Goal: Task Accomplishment & Management: Use online tool/utility

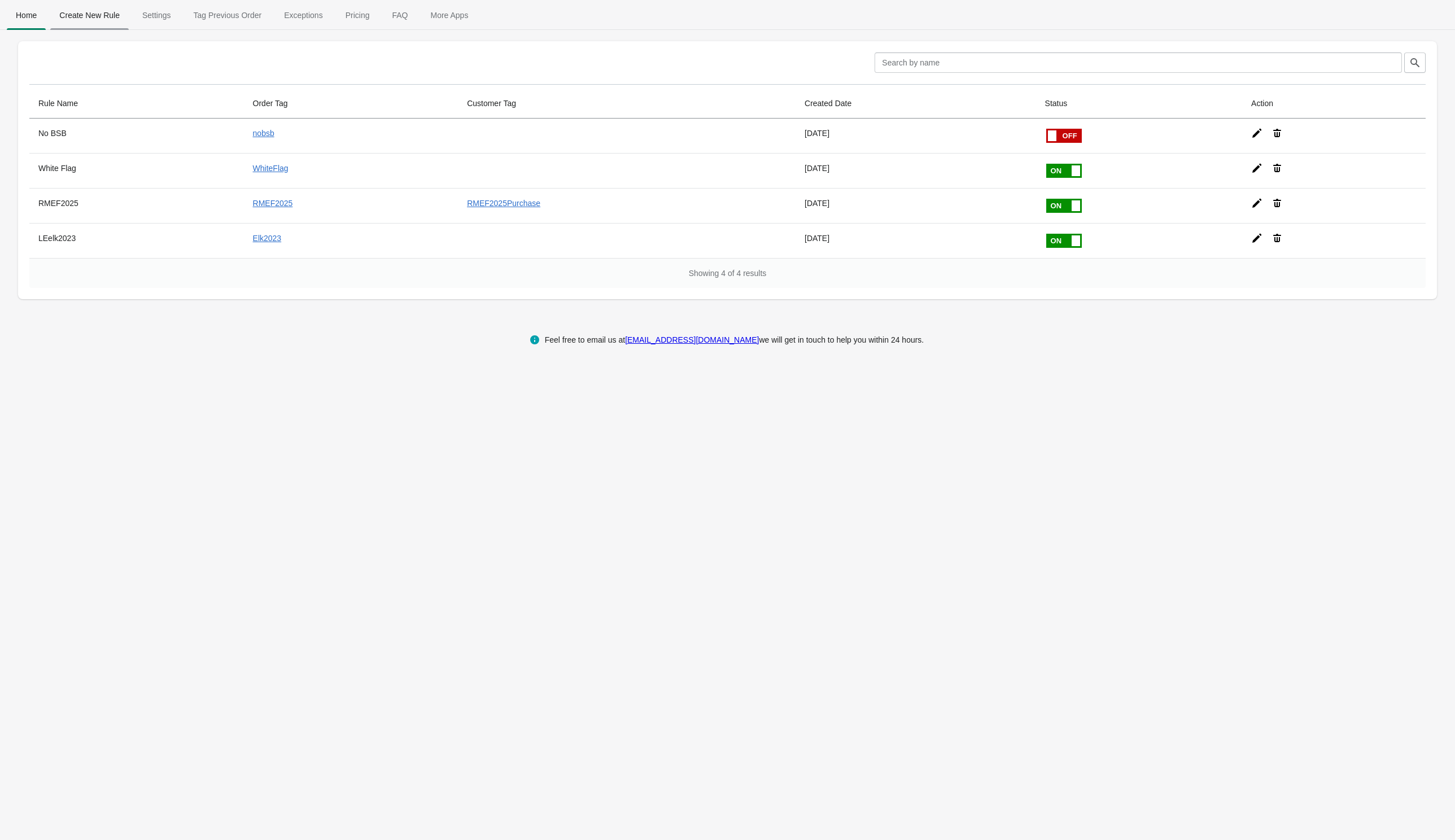
click at [80, 14] on span "Create New Rule" at bounding box center [89, 15] width 79 height 21
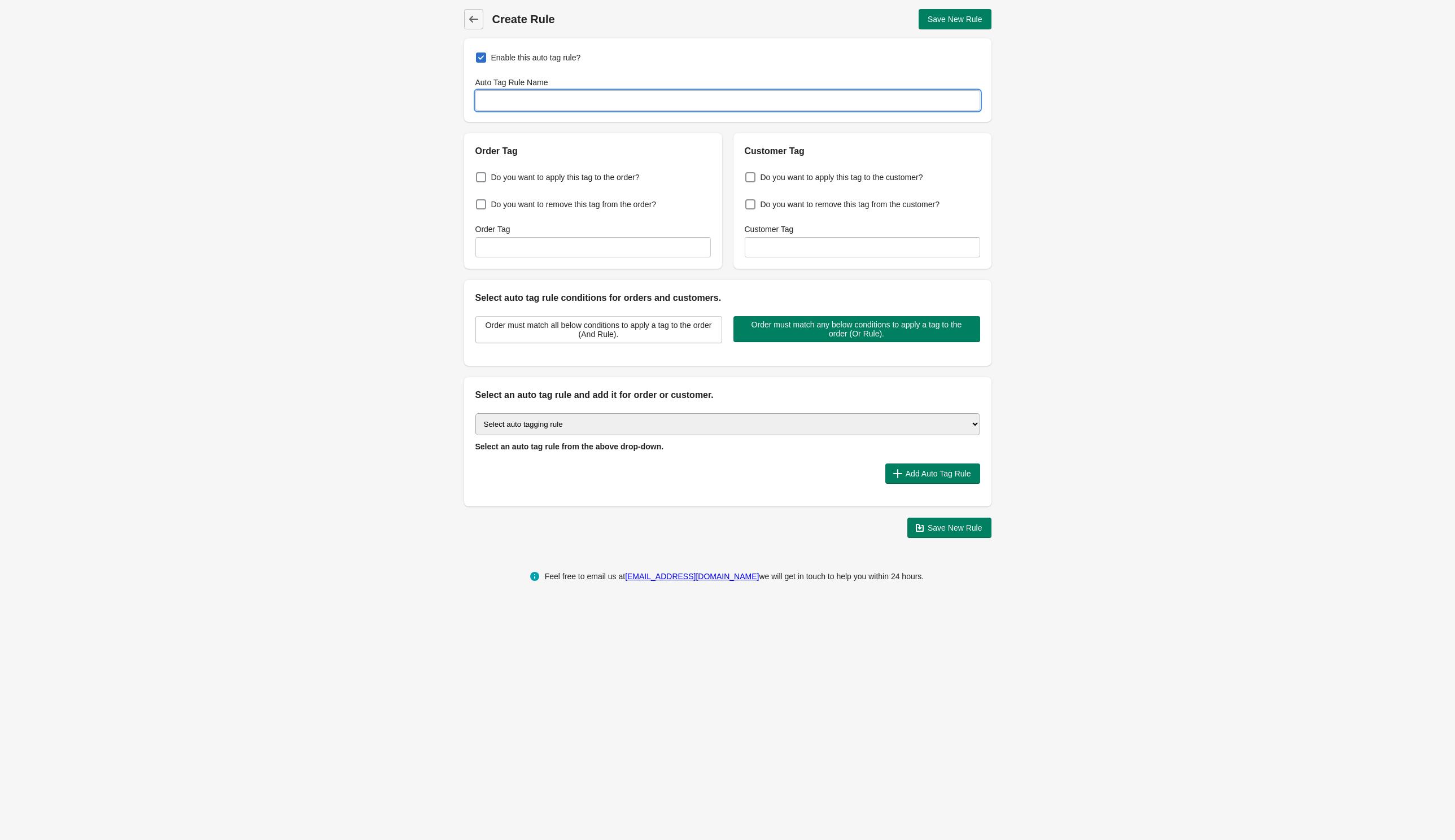
click at [518, 101] on input "Auto Tag Rule Name" at bounding box center [728, 100] width 505 height 21
type input "GOVX Order"
click at [481, 179] on span at bounding box center [480, 177] width 10 height 10
click at [478, 175] on input "Do you want to apply this tag to the order?" at bounding box center [478, 174] width 1 height 1
checkbox input "true"
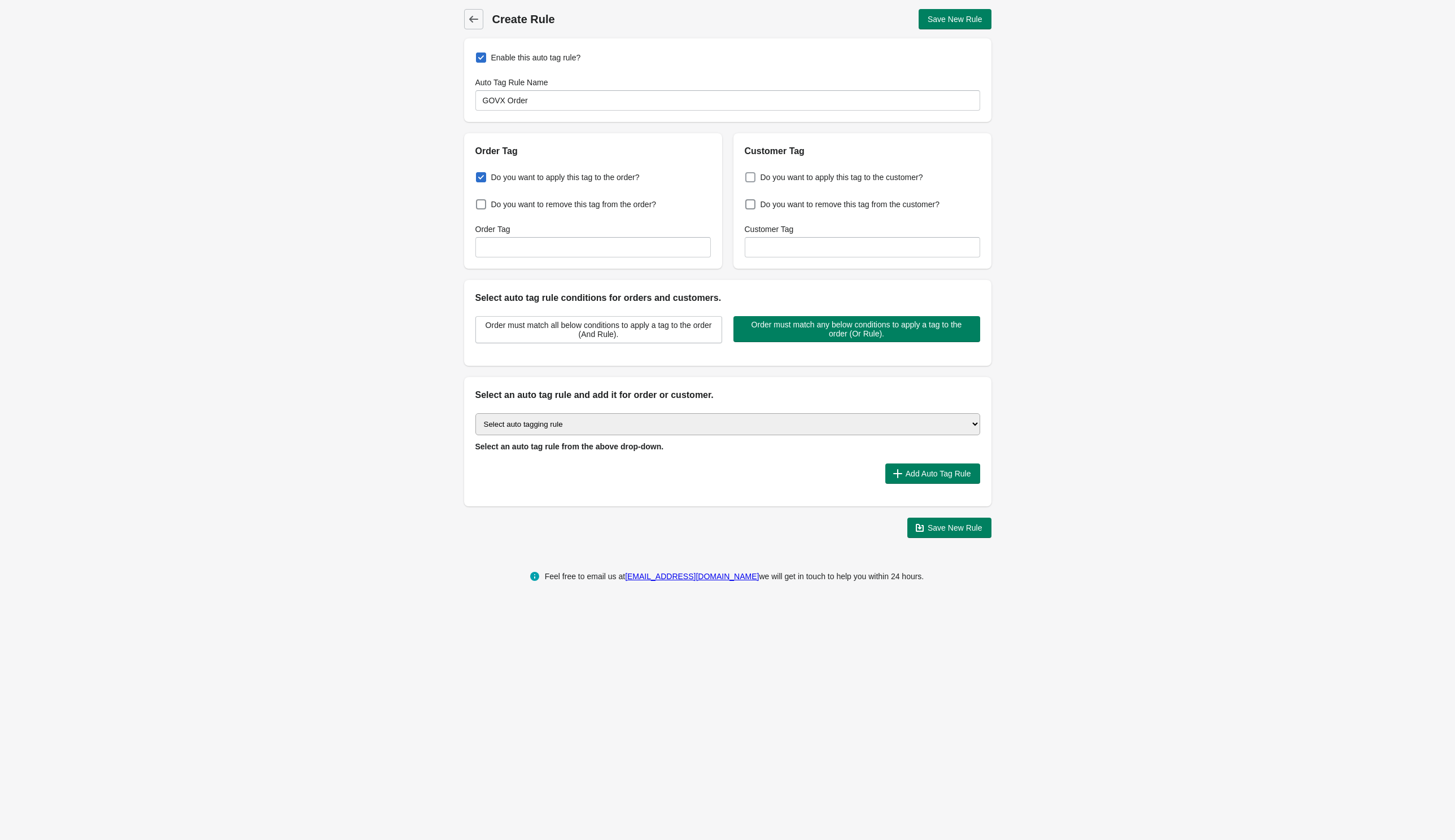
click at [746, 176] on span at bounding box center [751, 177] width 10 height 10
click at [748, 175] on input "Do you want to apply this tag to the customer?" at bounding box center [748, 174] width 1 height 1
checkbox input "true"
click at [570, 249] on input "Order Tag" at bounding box center [593, 247] width 236 height 21
click at [488, 245] on input "Govx" at bounding box center [593, 247] width 236 height 21
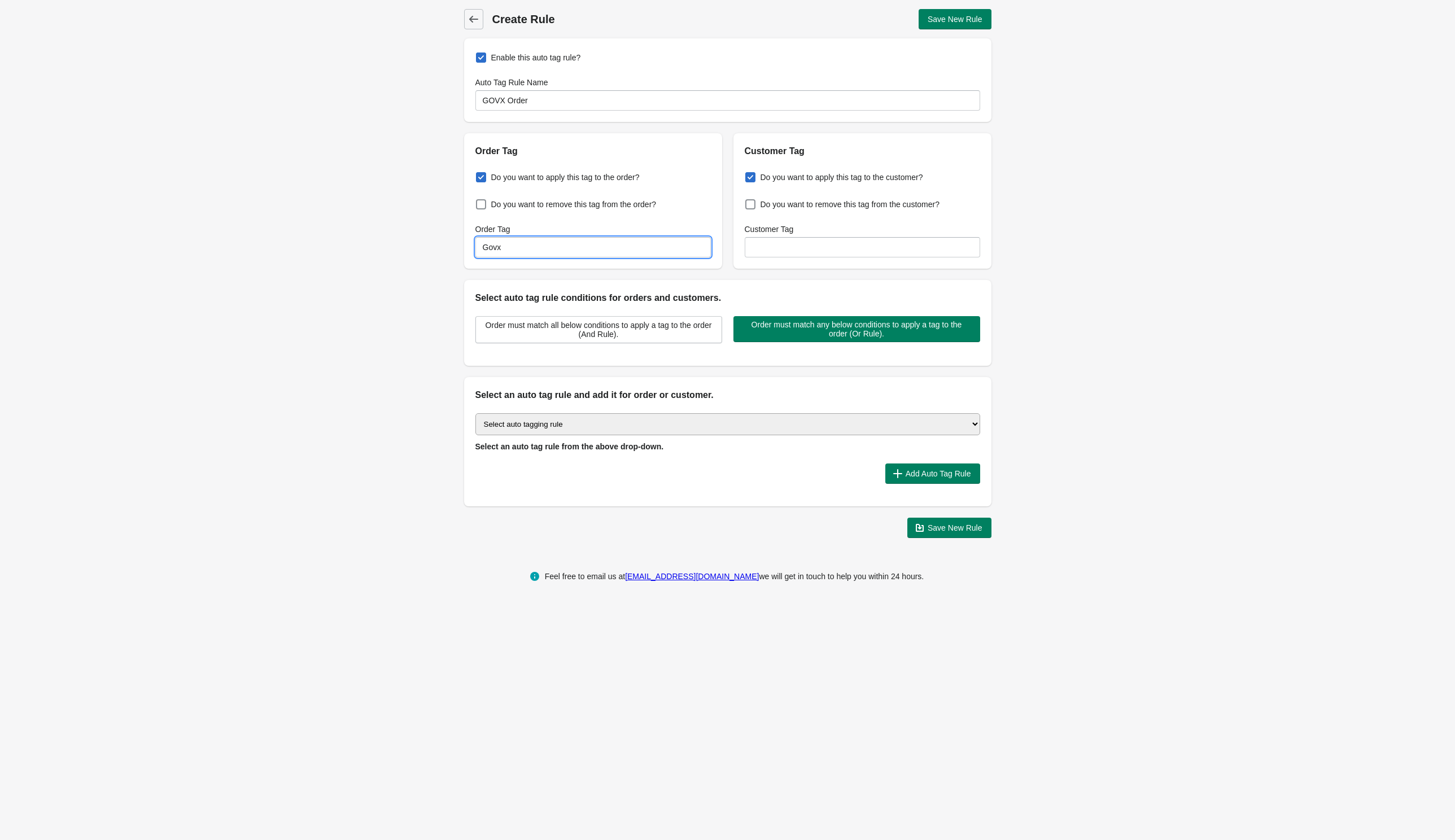
click at [488, 245] on input "Govx" at bounding box center [593, 247] width 236 height 21
click at [489, 250] on input "GOVX" at bounding box center [593, 247] width 236 height 21
type input "GOVX"
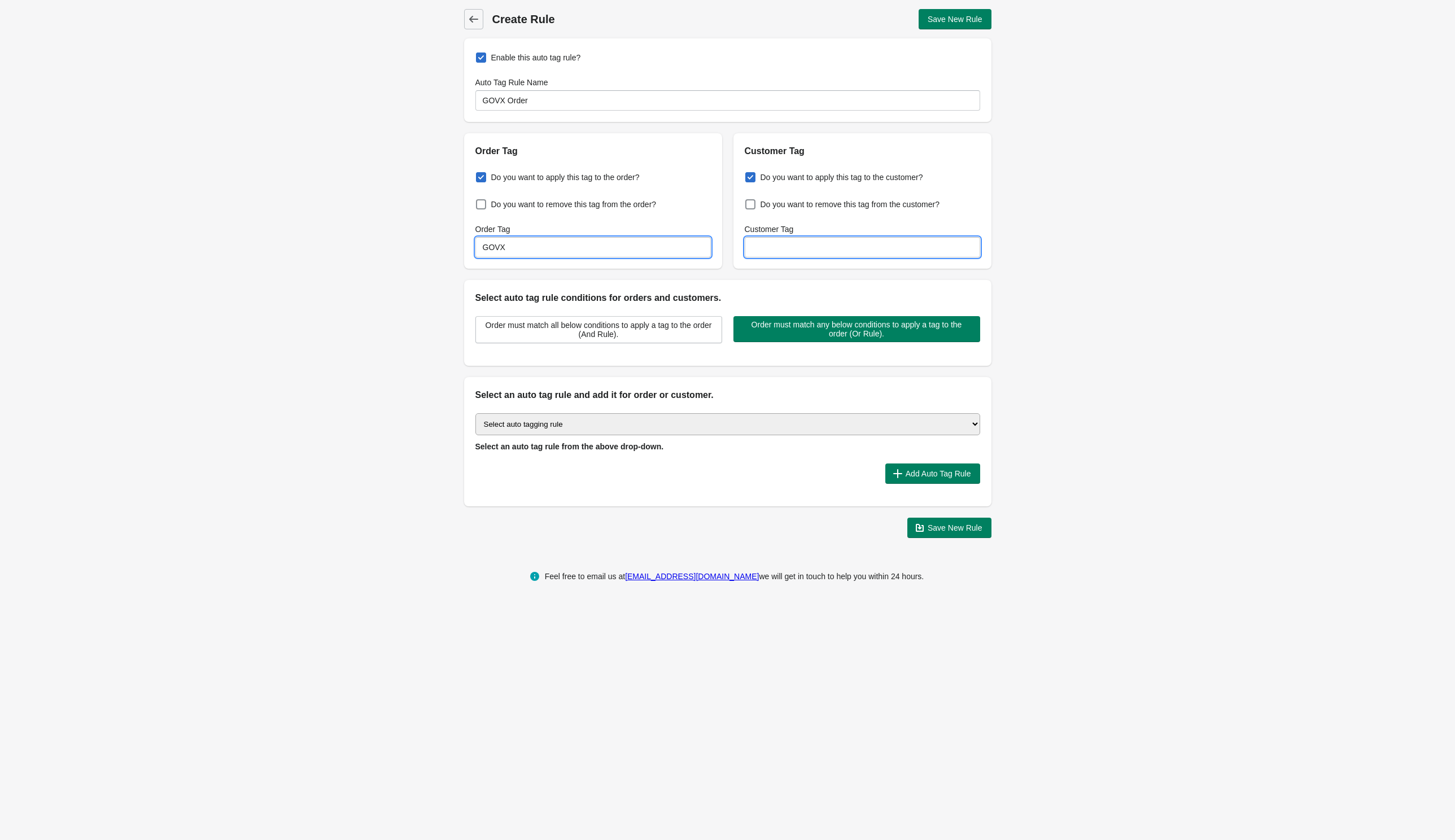
click at [785, 247] on input "Customer Tag" at bounding box center [863, 247] width 236 height 21
paste input "GOVX"
type input "GOVX"
click at [1039, 285] on div "Back Create Rule Save New Rule Enable this auto tag rule? Auto Tag Rule Name GO…" at bounding box center [727, 273] width 1455 height 547
click at [512, 424] on select "Select auto tagging rule Tag by order amount Tag based on the order count (Volu…" at bounding box center [728, 424] width 505 height 22
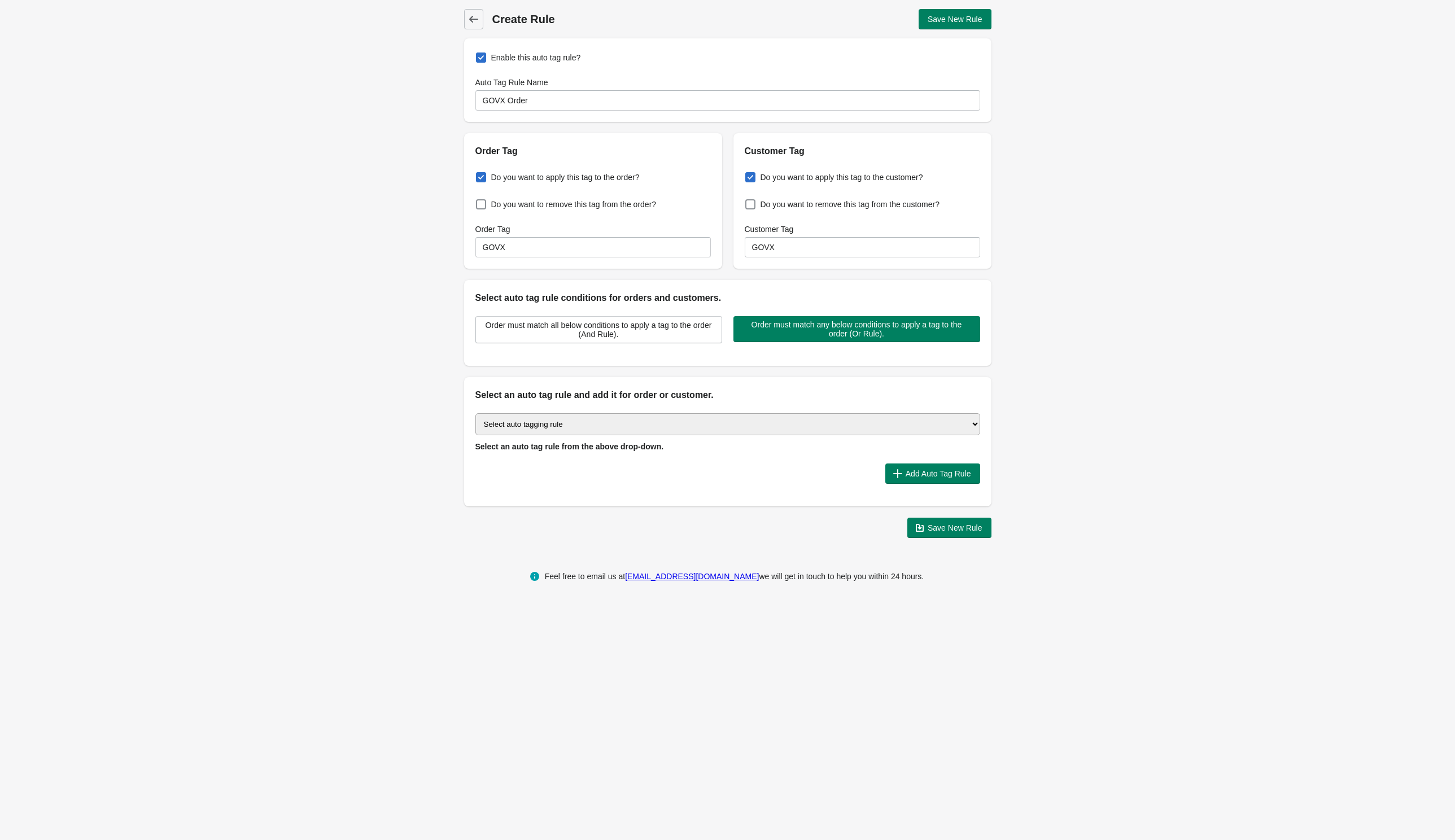
select select "7"
click at [476, 414] on select "Select auto tagging rule Tag by order amount Tag based on the order count (Volu…" at bounding box center [728, 424] width 505 height 22
click at [916, 475] on span "Add Auto Tag Rule" at bounding box center [938, 474] width 66 height 9
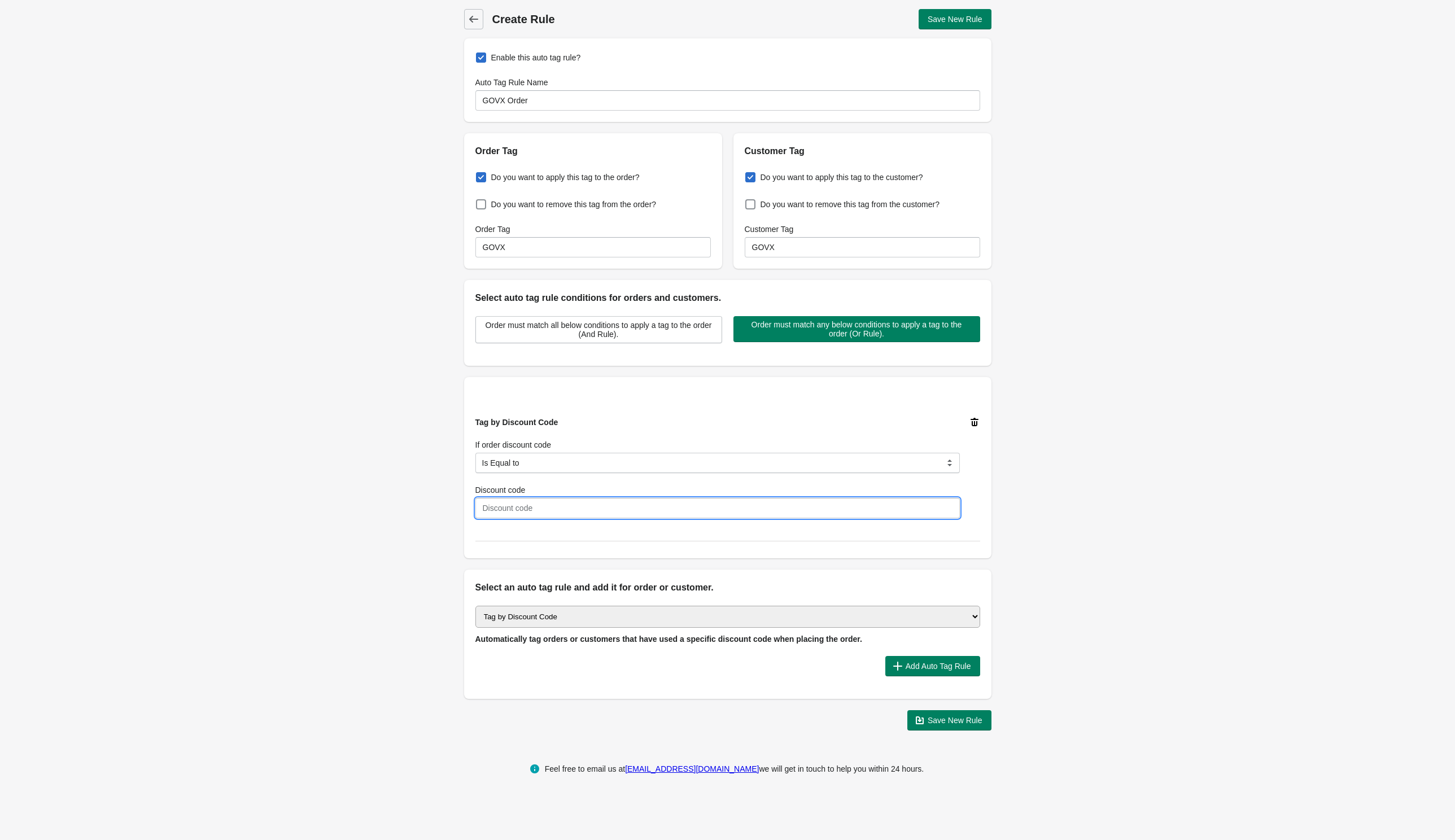
click at [501, 508] on input "Discount code" at bounding box center [717, 508] width 484 height 21
click at [493, 506] on input "Discount code" at bounding box center [717, 508] width 484 height 21
click at [508, 460] on select "Is Equal to Contain Is not Equal to Does not contain Is using any discount code…" at bounding box center [717, 463] width 484 height 21
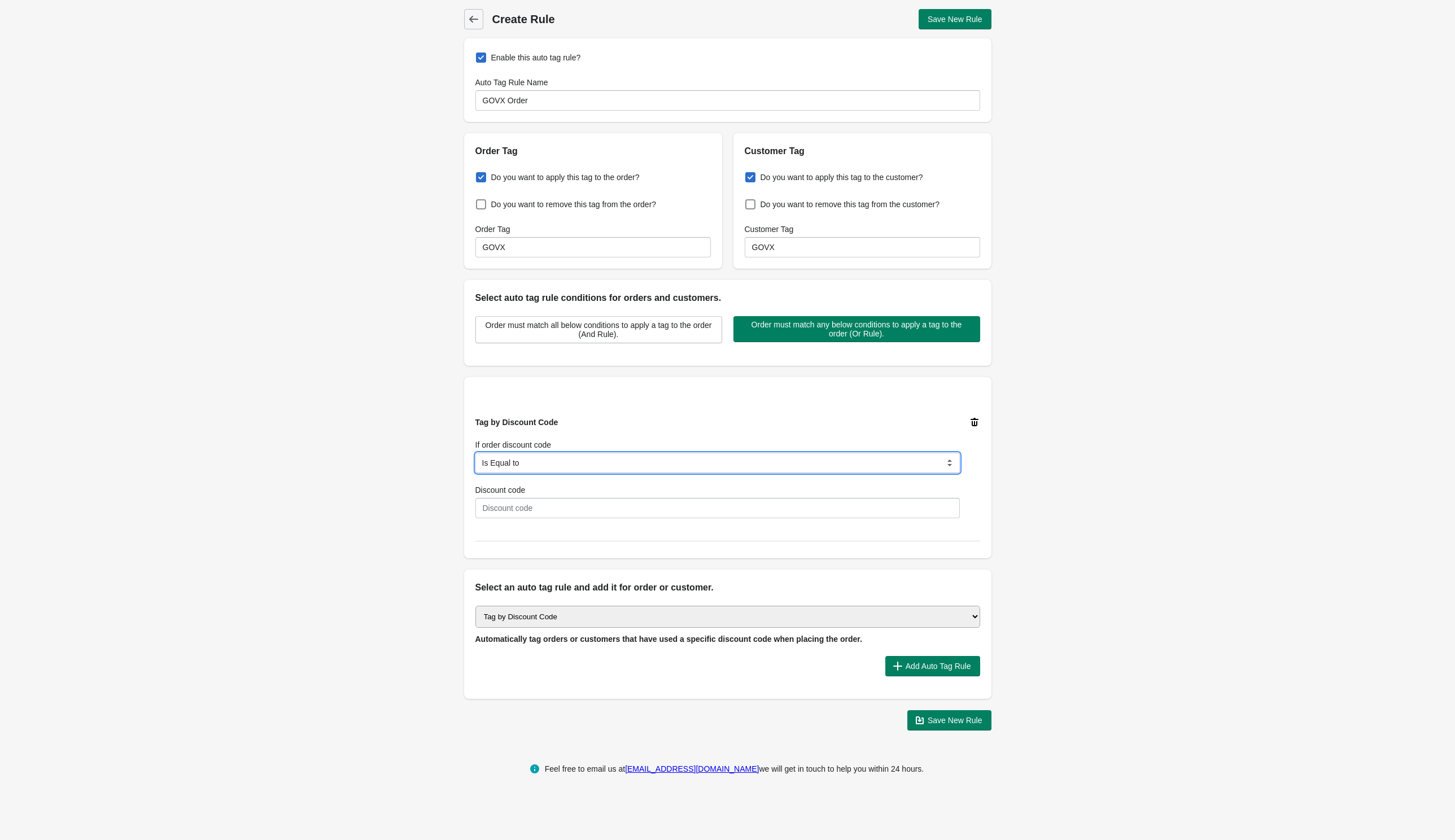
select select "5"
click at [476, 453] on select "Is Equal to Contain Is not Equal to Does not contain Is using any discount code…" at bounding box center [717, 463] width 484 height 21
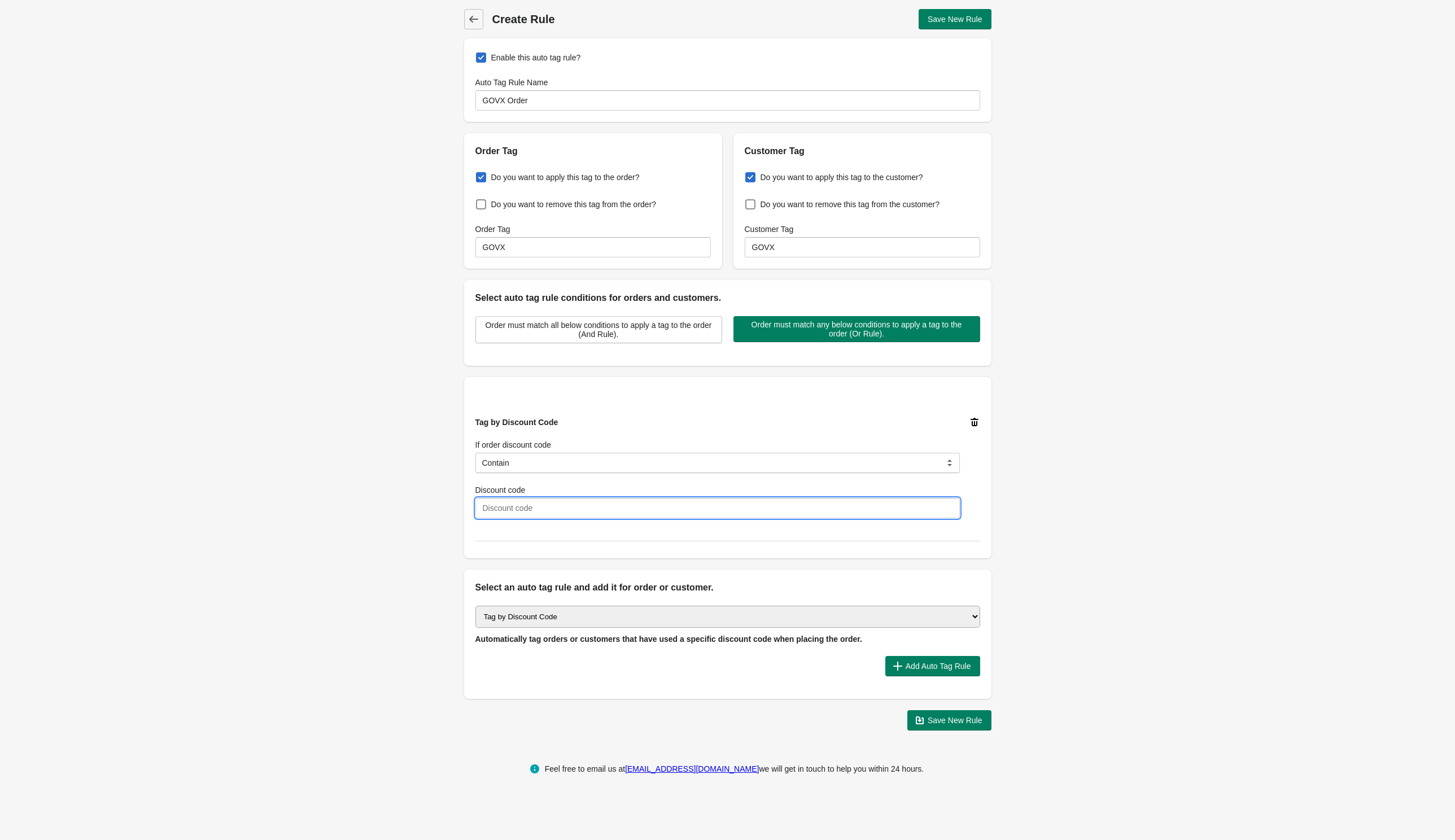
click at [508, 509] on input "Discount code" at bounding box center [717, 508] width 484 height 21
paste input "GX"
type input "GX-"
click at [564, 615] on select "Select auto tagging rule Tag by order amount Tag based on the order count (Volu…" at bounding box center [728, 617] width 505 height 22
click at [476, 606] on select "Select auto tagging rule Tag by order amount Tag based on the order count (Volu…" at bounding box center [728, 617] width 505 height 22
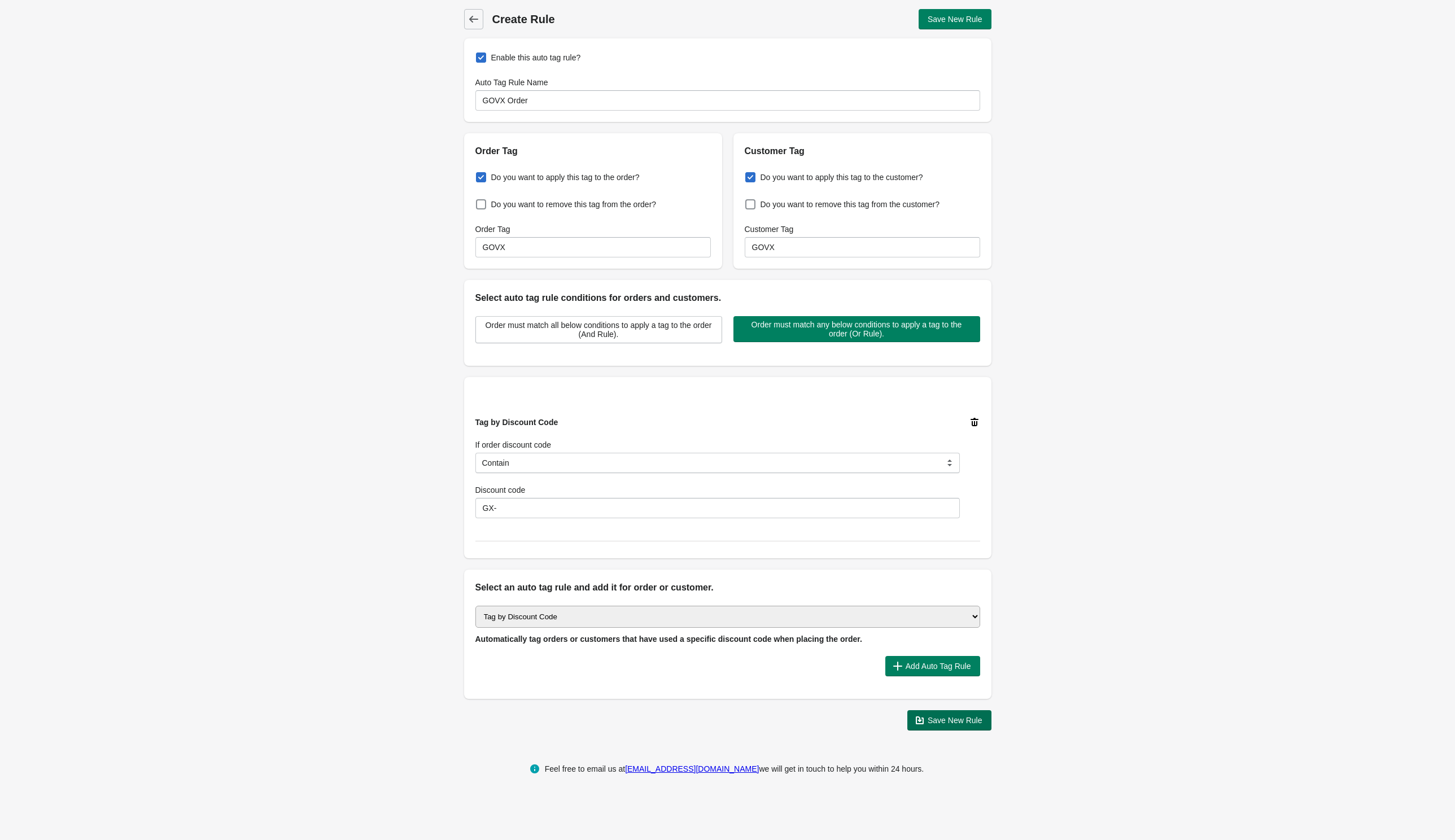
click at [962, 720] on span "Save New Rule" at bounding box center [955, 720] width 55 height 9
